Goal: Transaction & Acquisition: Purchase product/service

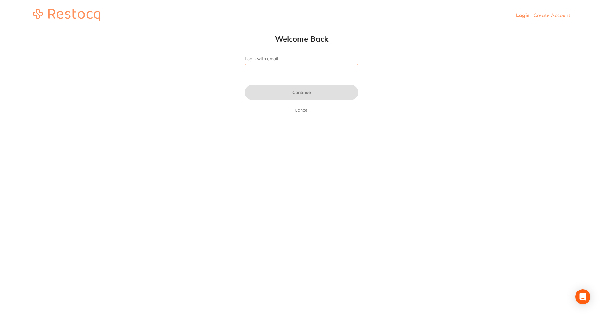
click at [304, 79] on input "Login with email" at bounding box center [302, 72] width 114 height 16
type input "[EMAIL_ADDRESS][DOMAIN_NAME]"
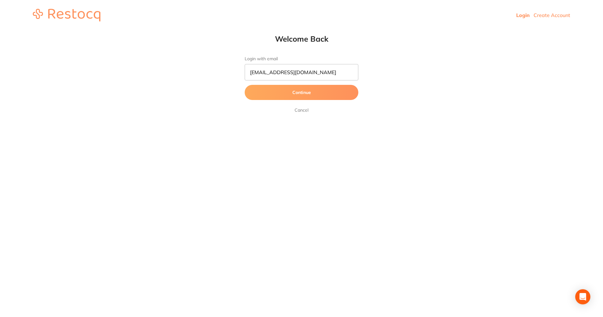
click at [297, 100] on button "Continue" at bounding box center [302, 92] width 114 height 15
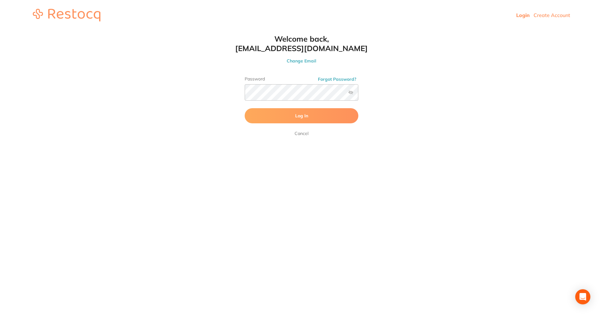
click at [302, 120] on button "Log In" at bounding box center [302, 115] width 114 height 15
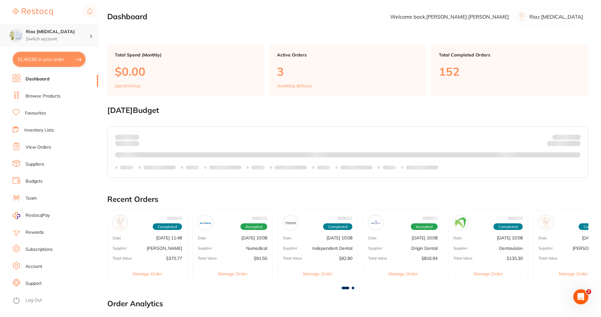
click at [87, 33] on h4 "Riaz [MEDICAL_DATA]" at bounding box center [58, 32] width 64 height 6
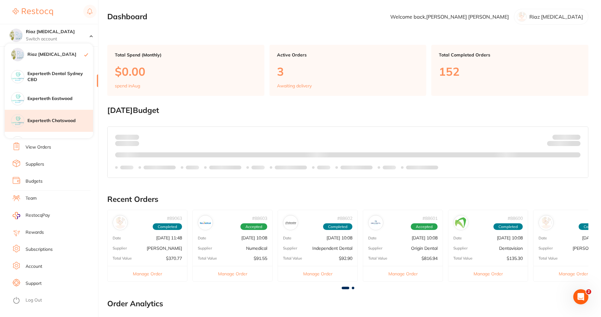
click at [66, 119] on h4 "Experteeth Chatswood" at bounding box center [60, 121] width 66 height 6
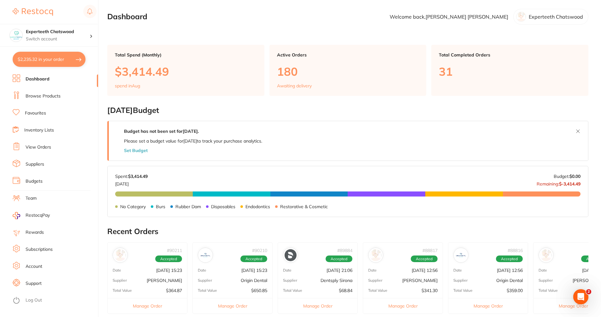
click at [68, 60] on button "$2,235.32 in your order" at bounding box center [49, 59] width 73 height 15
checkbox input "true"
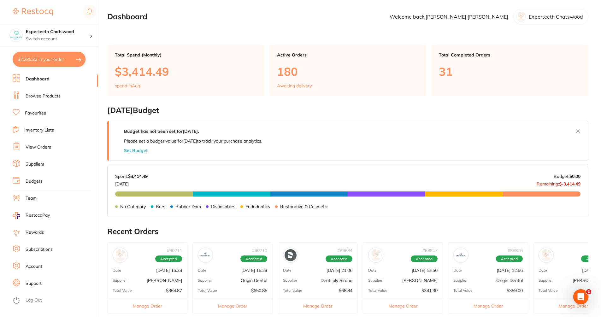
checkbox input "true"
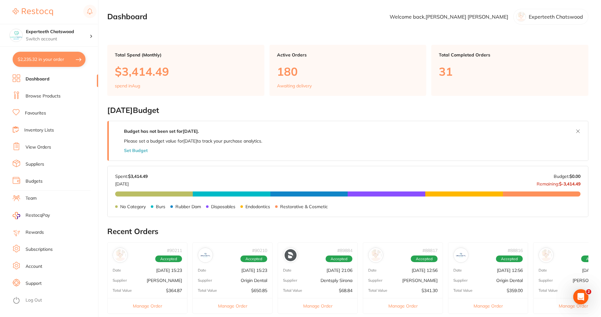
checkbox input "true"
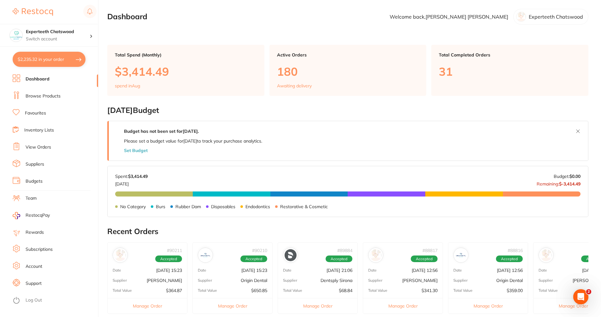
checkbox input "true"
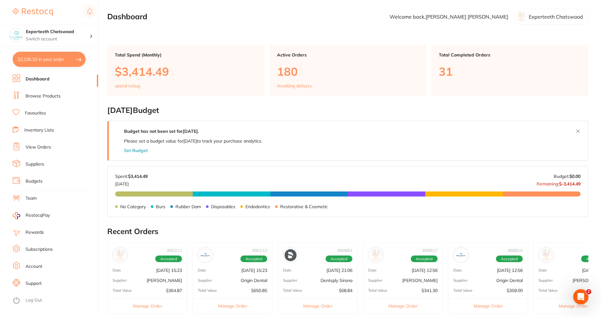
checkbox input "true"
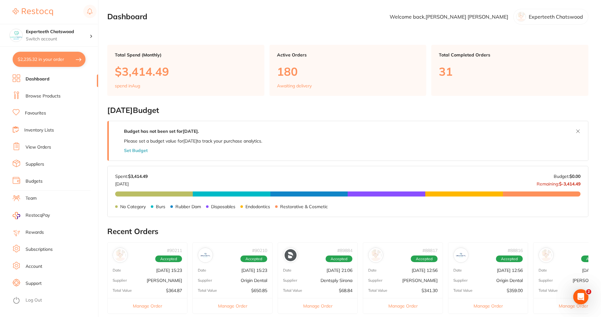
checkbox input "true"
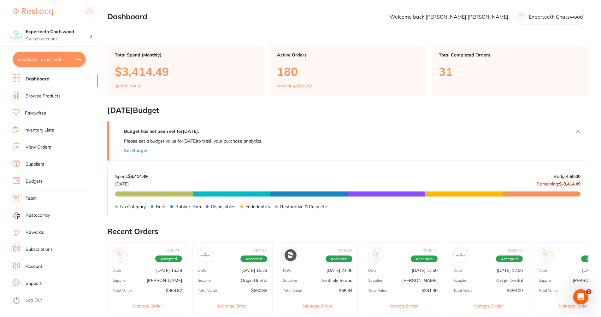
checkbox input "true"
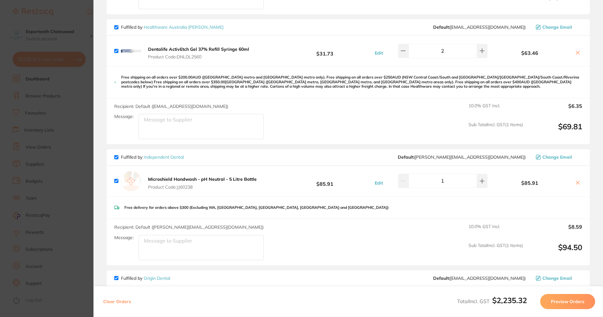
scroll to position [394, 0]
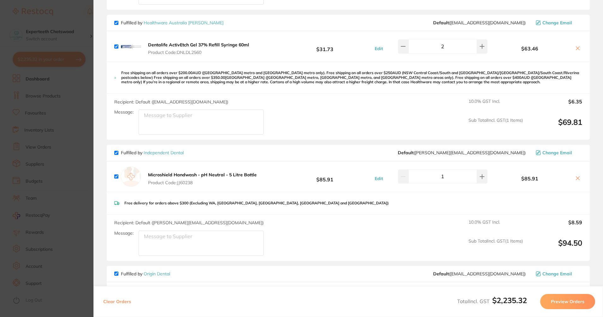
click at [577, 46] on icon at bounding box center [577, 48] width 5 height 5
checkbox input "false"
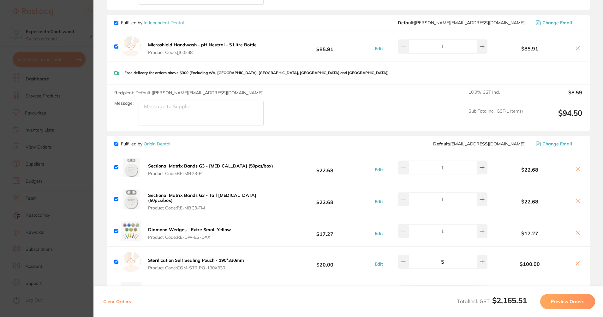
click at [56, 139] on section "Update RRP Set your pre negotiated price for this item. Item Agreed RRP (excl. …" at bounding box center [301, 158] width 603 height 317
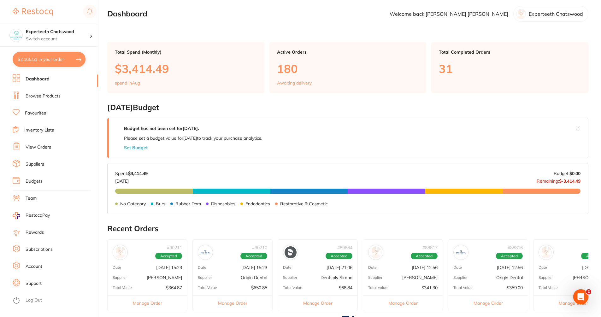
drag, startPoint x: 50, startPoint y: 88, endPoint x: 49, endPoint y: 98, distance: 9.8
click at [49, 98] on link "Browse Products" at bounding box center [43, 96] width 35 height 6
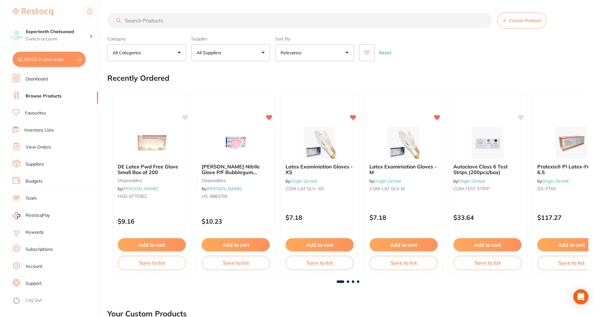
click at [181, 19] on input "search" at bounding box center [299, 21] width 385 height 16
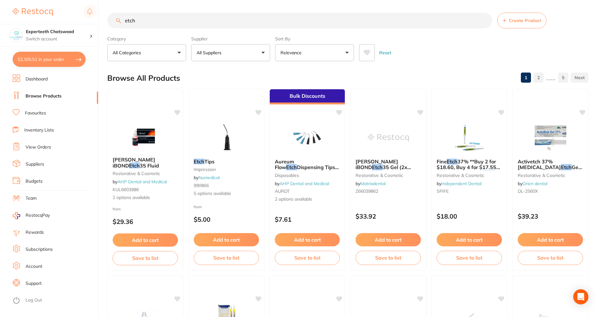
click at [254, 48] on button "All Suppliers" at bounding box center [230, 52] width 79 height 17
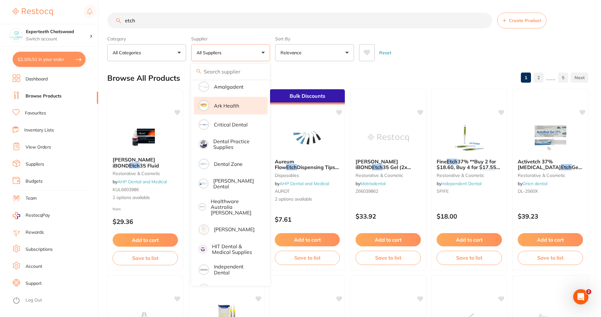
scroll to position [118, 0]
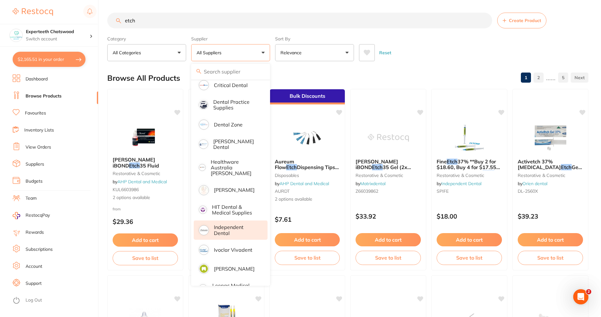
click at [232, 228] on p "Independent Dental" at bounding box center [236, 230] width 45 height 12
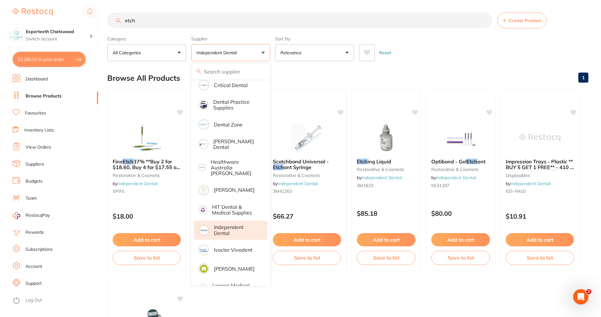
scroll to position [0, 0]
click at [439, 71] on div "Browse All Products 1" at bounding box center [347, 78] width 481 height 21
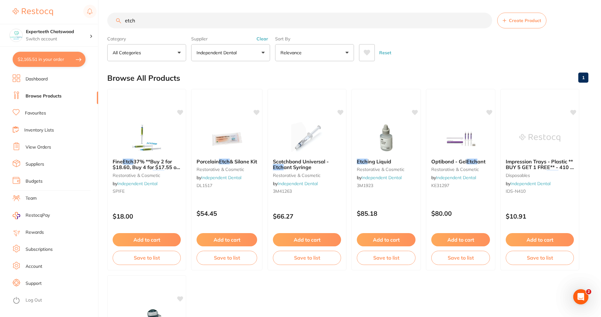
click at [157, 25] on input "etch" at bounding box center [299, 21] width 385 height 16
type input "e"
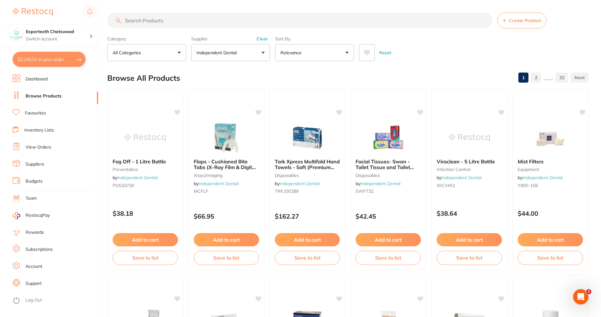
paste input "DL2560"
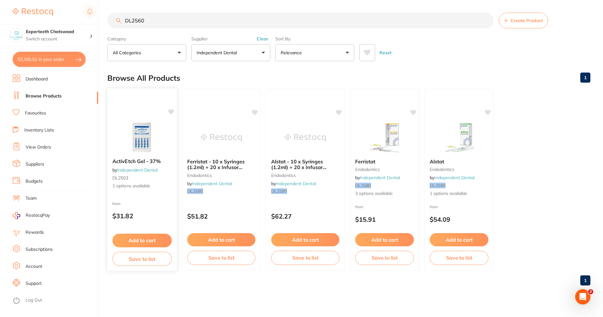
type input "DL2560"
click at [156, 131] on img at bounding box center [141, 137] width 41 height 32
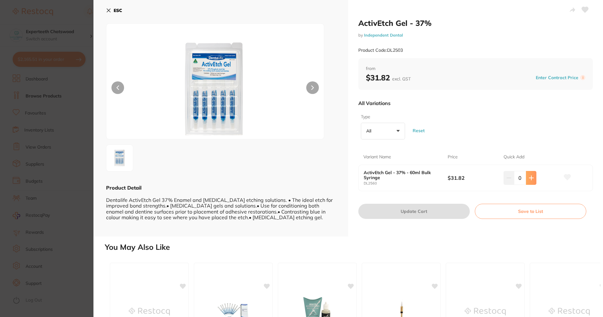
click at [533, 177] on button at bounding box center [531, 178] width 10 height 14
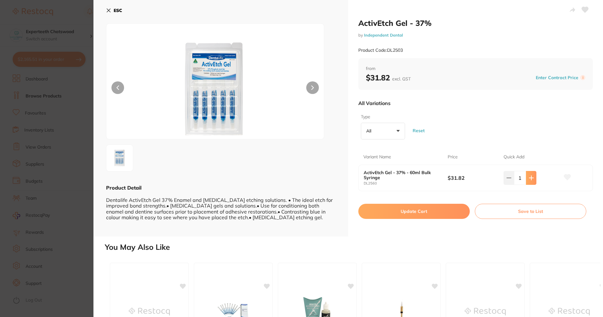
click at [533, 177] on button at bounding box center [531, 178] width 10 height 14
type input "2"
click at [431, 214] on button "Update Cart" at bounding box center [413, 211] width 111 height 15
checkbox input "false"
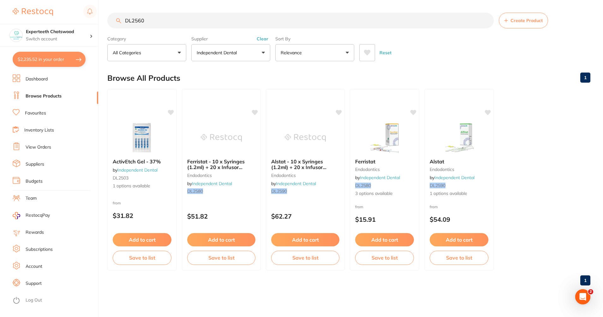
click at [50, 61] on button "$2,235.52 in your order" at bounding box center [49, 59] width 73 height 15
checkbox input "true"
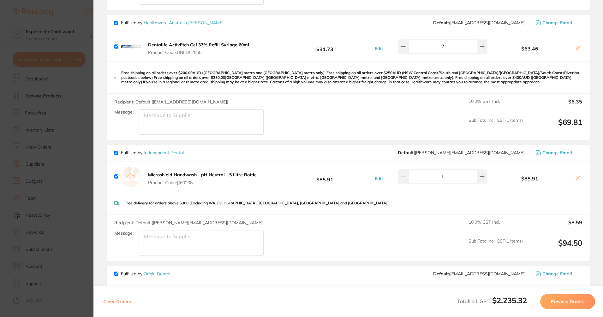
click at [575, 46] on icon at bounding box center [577, 48] width 5 height 5
checkbox input "false"
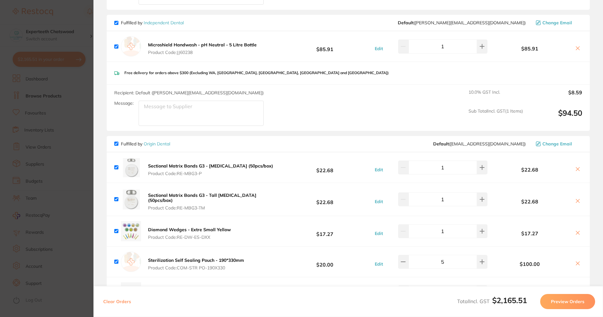
click at [20, 100] on section "Update RRP Set your pre negotiated price for this item. Item Agreed RRP (excl. …" at bounding box center [301, 158] width 603 height 317
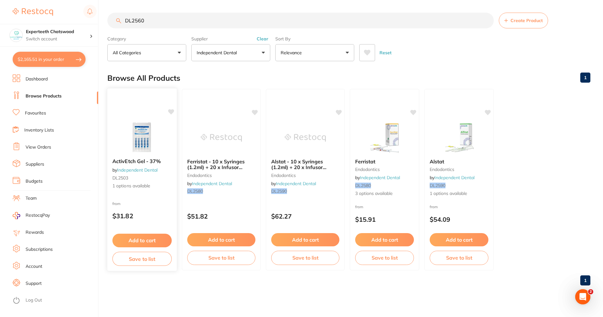
click at [125, 105] on div "ActivEtch Gel - 37% by Independent Dental DL2503 1 options available from $31.8…" at bounding box center [142, 179] width 70 height 183
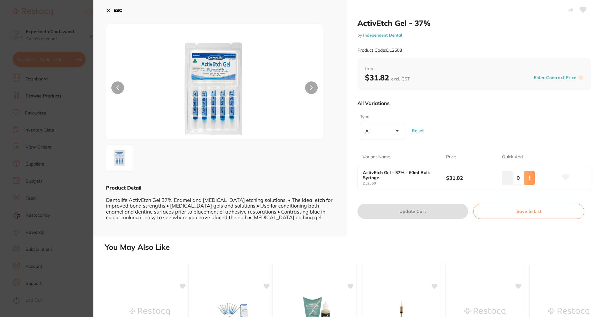
click at [532, 183] on button at bounding box center [529, 178] width 10 height 14
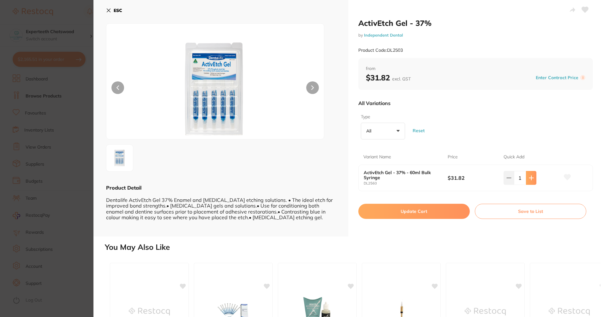
click at [532, 183] on button at bounding box center [531, 178] width 10 height 14
type input "2"
click at [425, 207] on button "Update Cart" at bounding box center [413, 211] width 111 height 15
checkbox input "false"
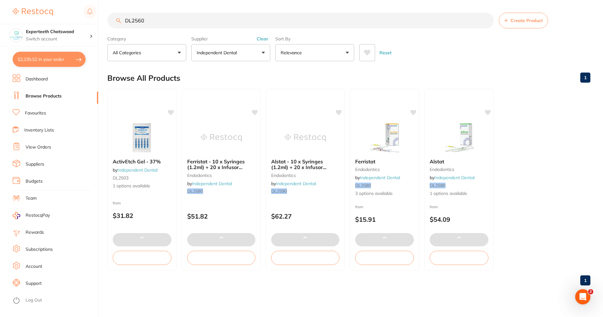
type input "4"
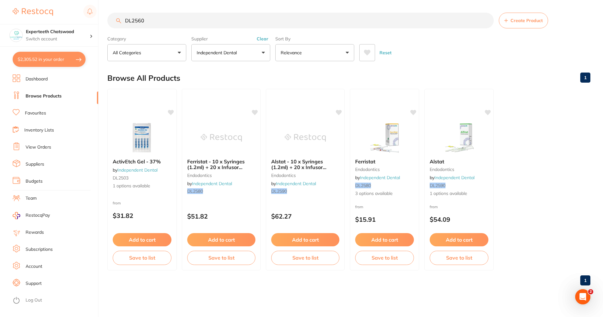
click at [78, 57] on button "$2,305.52 in your order" at bounding box center [49, 59] width 73 height 15
checkbox input "true"
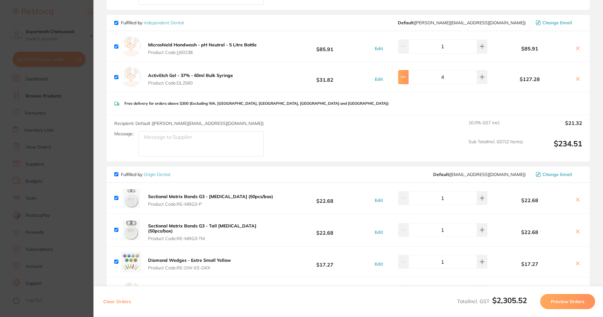
type input "2"
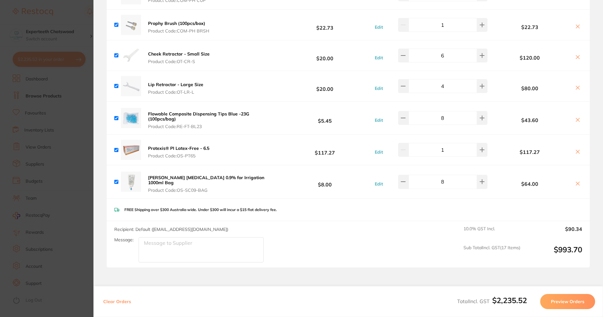
scroll to position [907, 0]
click at [577, 299] on button "Preview Orders" at bounding box center [567, 301] width 55 height 15
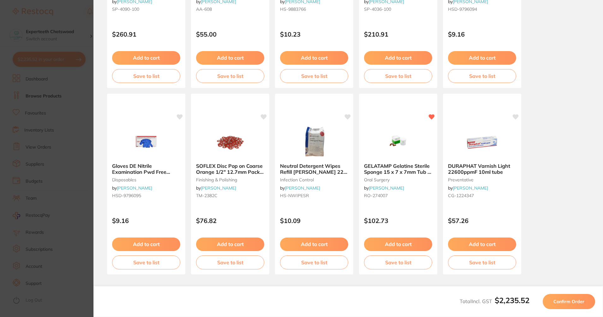
scroll to position [85, 0]
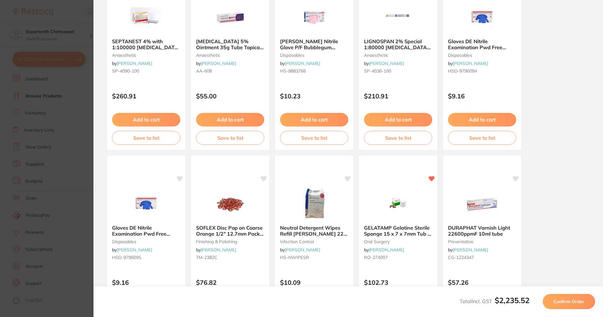
click at [577, 299] on span "Confirm Order" at bounding box center [568, 302] width 31 height 6
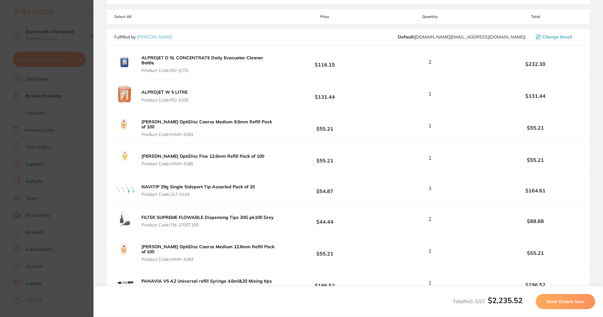
scroll to position [0, 0]
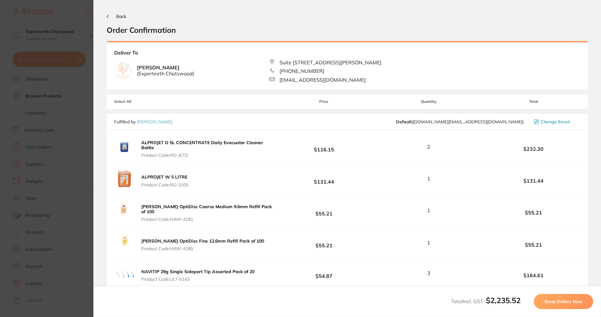
click at [577, 299] on span "Send Orders Now" at bounding box center [564, 302] width 38 height 6
